Goal: Find specific page/section: Find specific page/section

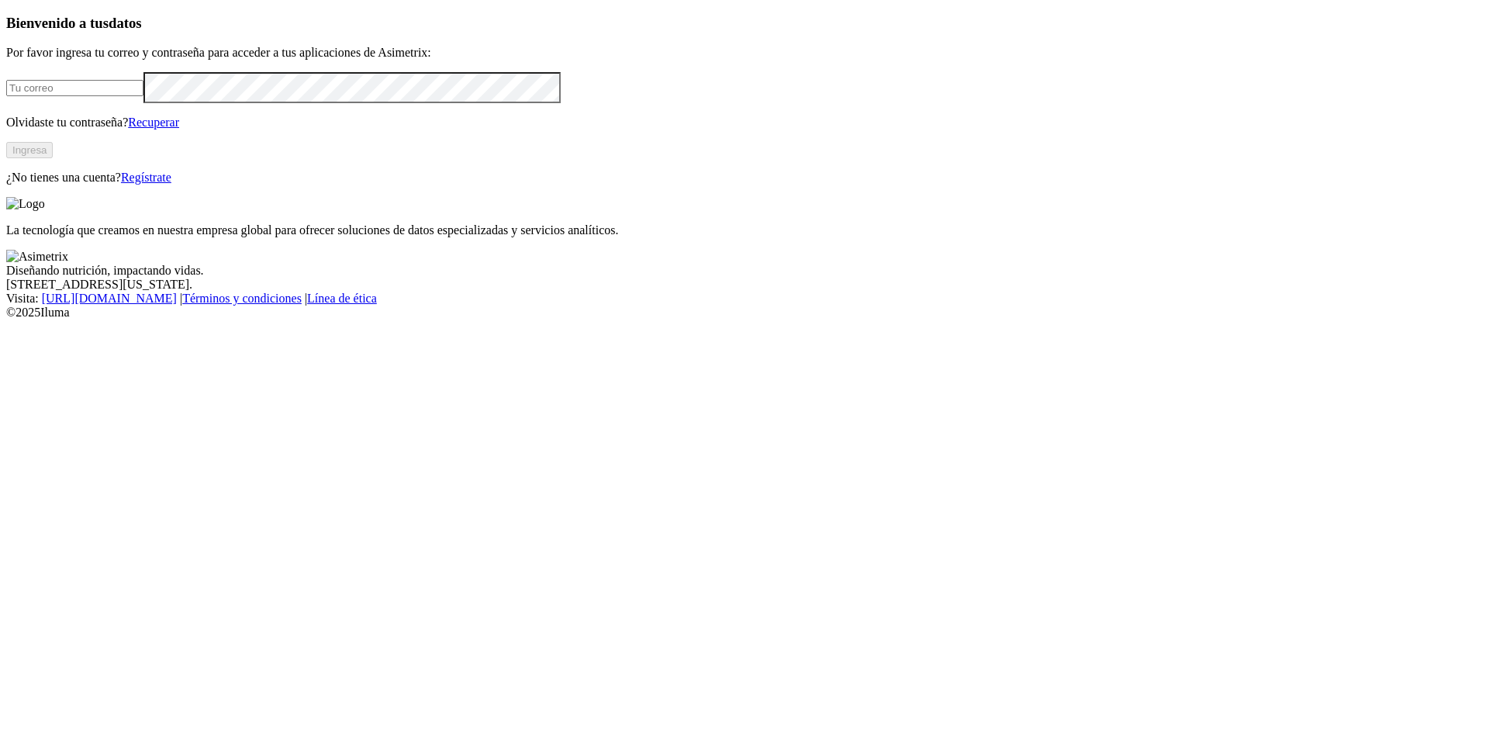
click at [144, 96] on input "email" at bounding box center [74, 88] width 137 height 16
type input "[PERSON_NAME][EMAIL_ADDRESS][PERSON_NAME][DOMAIN_NAME]"
click at [53, 158] on button "Ingresa" at bounding box center [29, 150] width 47 height 16
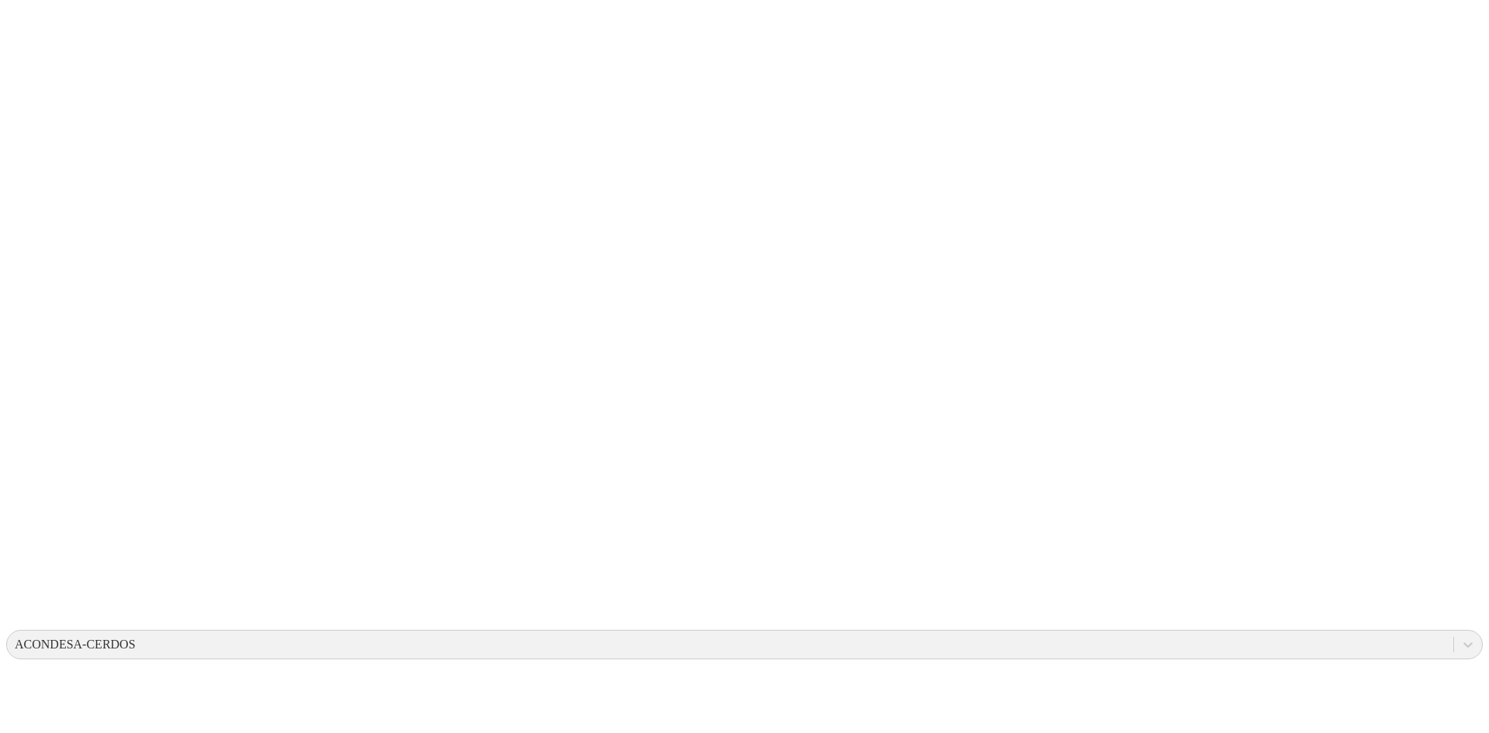
click at [136, 638] on div "ACONDESA-CERDOS" at bounding box center [75, 645] width 121 height 14
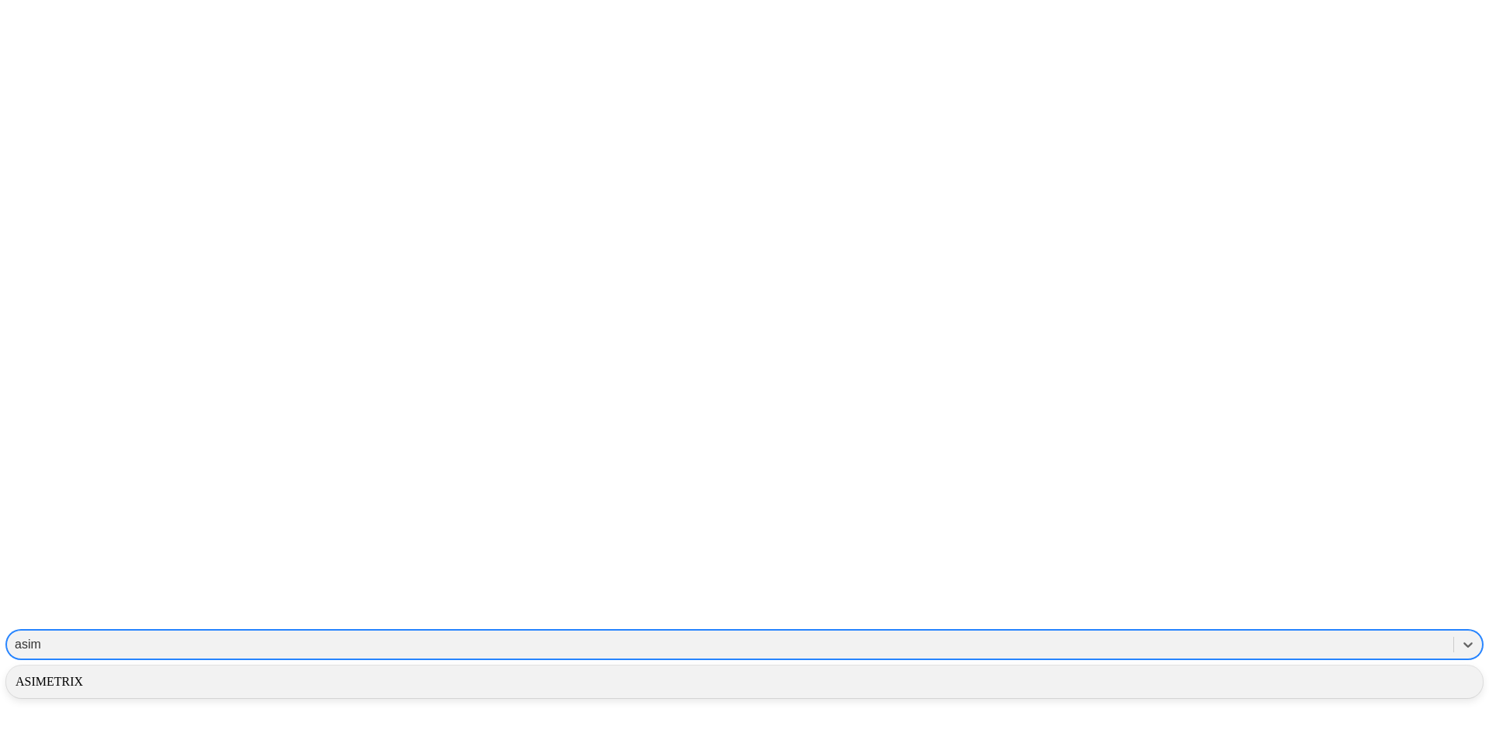
type input "asime"
